Goal: Find specific page/section: Find specific page/section

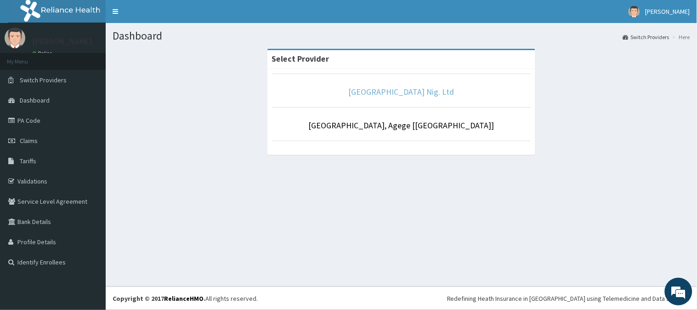
click at [380, 92] on link "[GEOGRAPHIC_DATA] Nig. Ltd" at bounding box center [402, 91] width 106 height 11
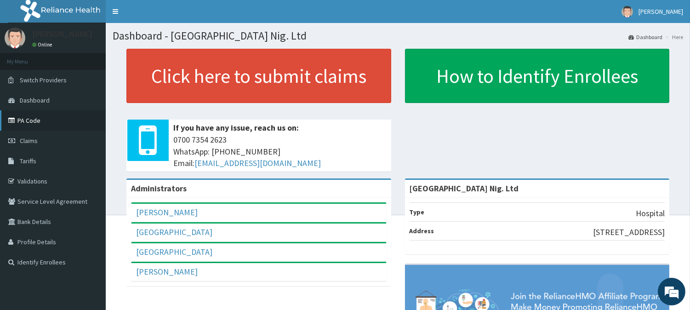
click at [30, 115] on link "PA Code" at bounding box center [53, 120] width 106 height 20
